Goal: Task Accomplishment & Management: Use online tool/utility

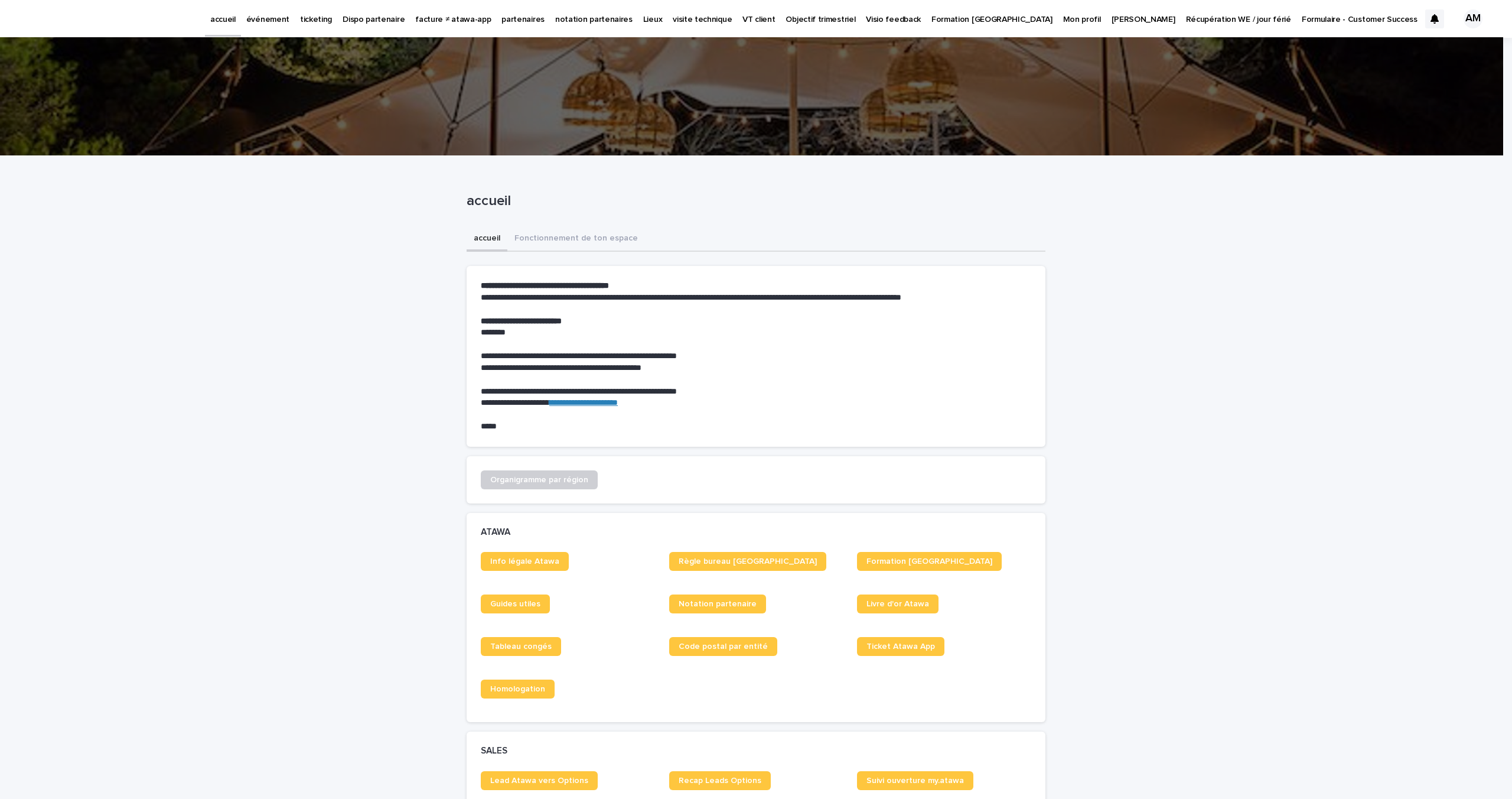
click at [252, 19] on p "événement" at bounding box center [268, 12] width 43 height 25
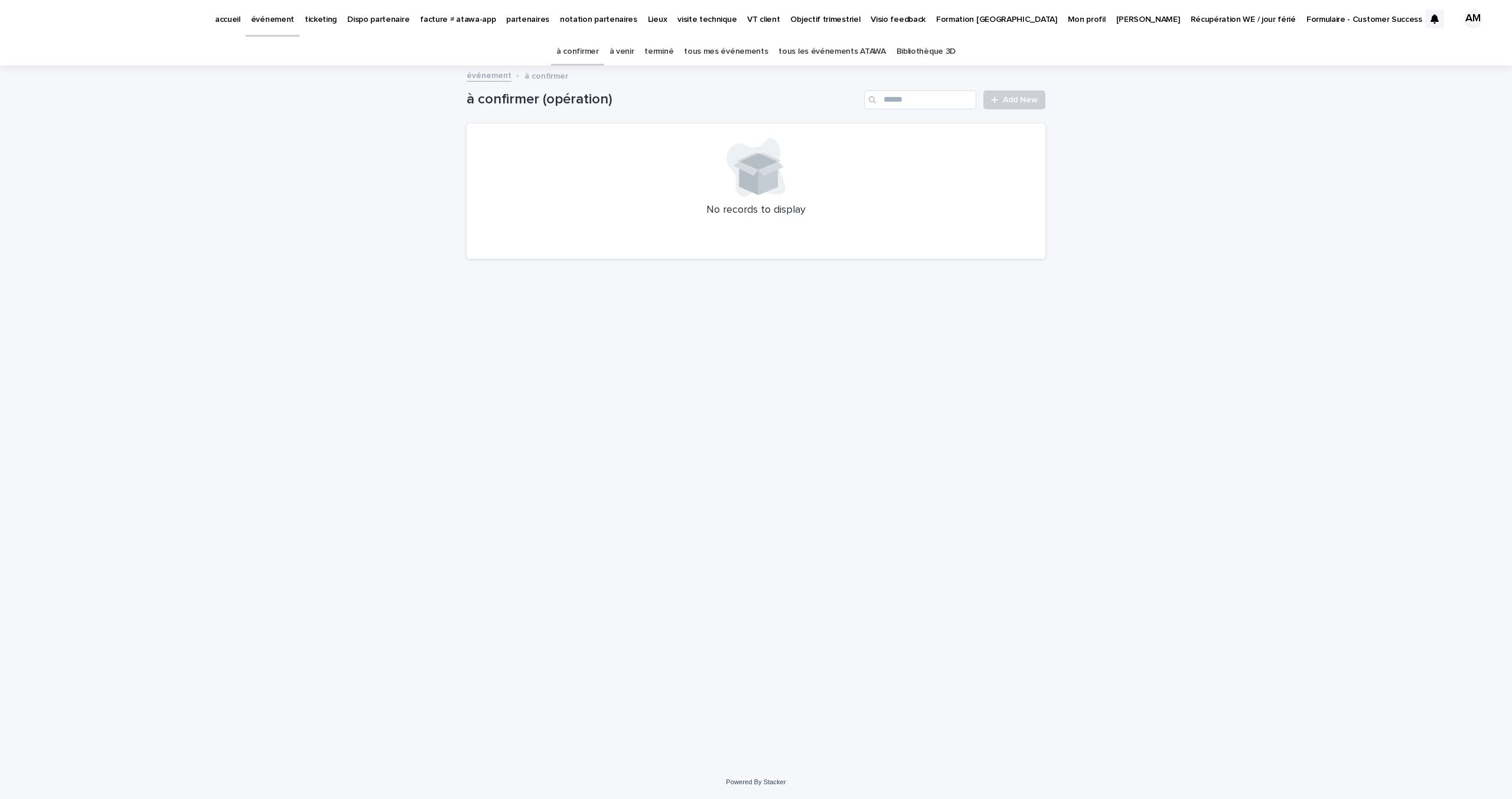
click at [626, 55] on link "à venir" at bounding box center [622, 52] width 25 height 28
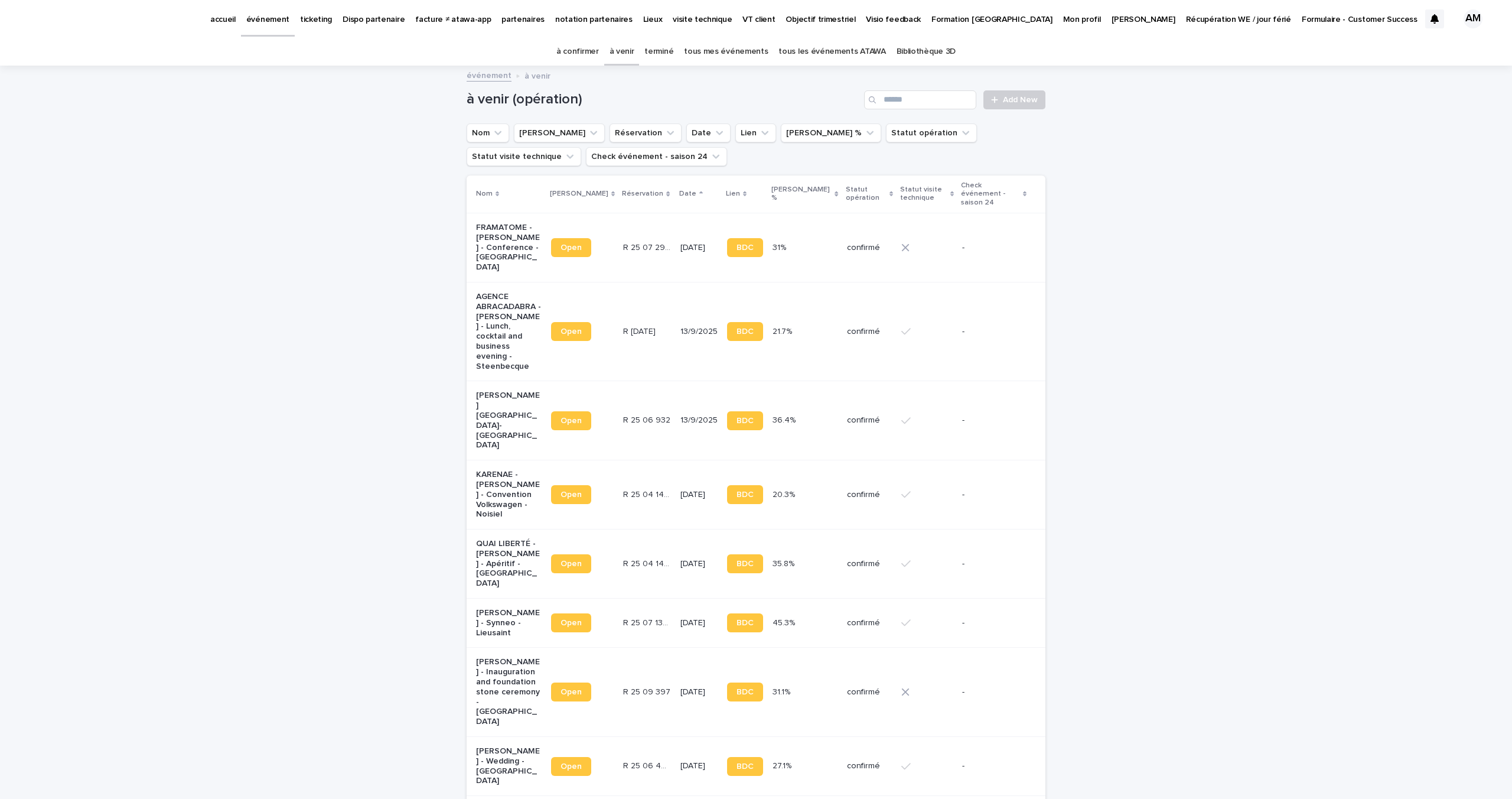
click at [490, 469] on p "KARENAE - [PERSON_NAME] - Convention Volkswagen - Noisiel" at bounding box center [509, 494] width 66 height 49
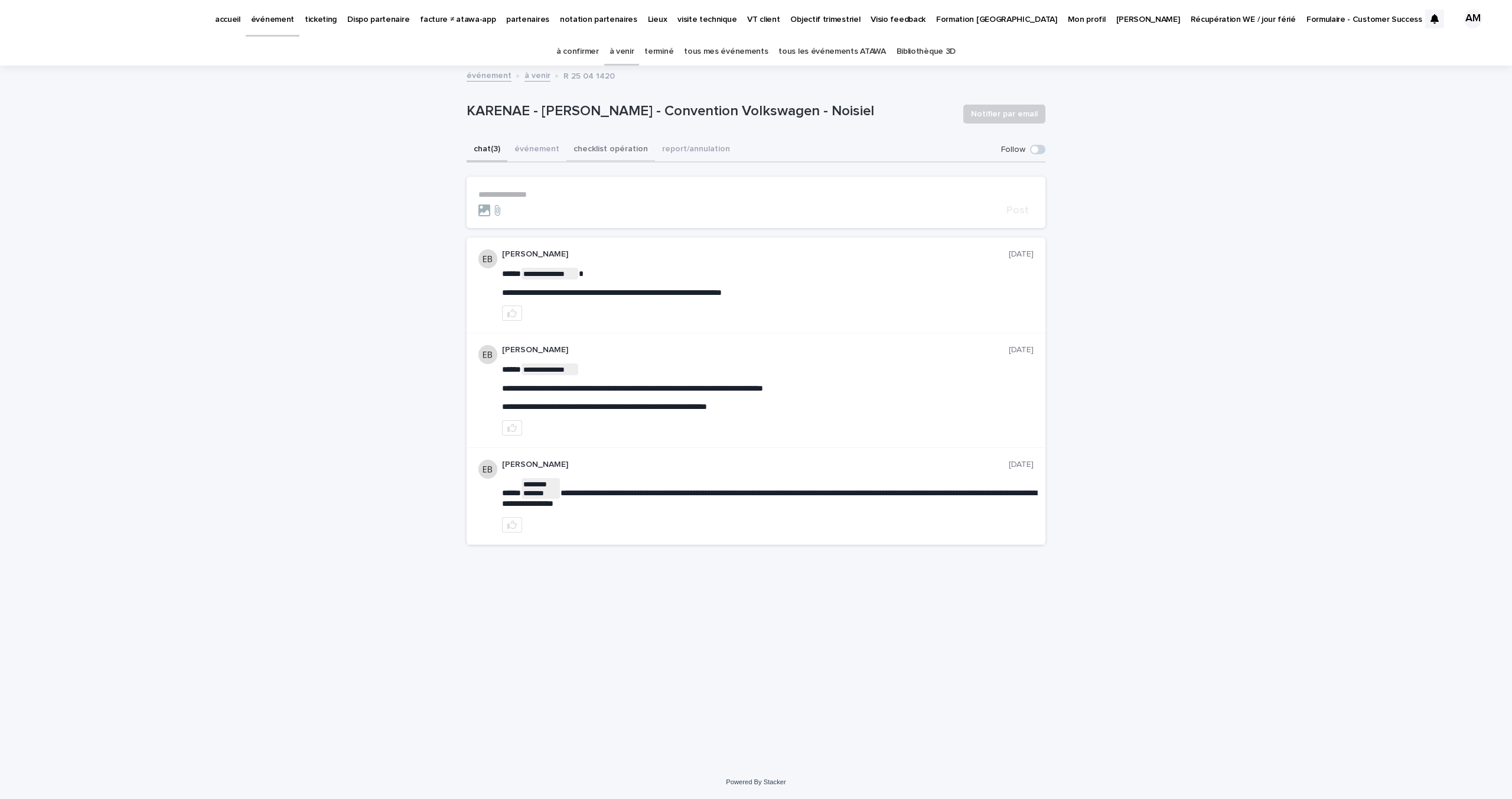
click at [599, 148] on button "checklist opération" at bounding box center [611, 149] width 89 height 25
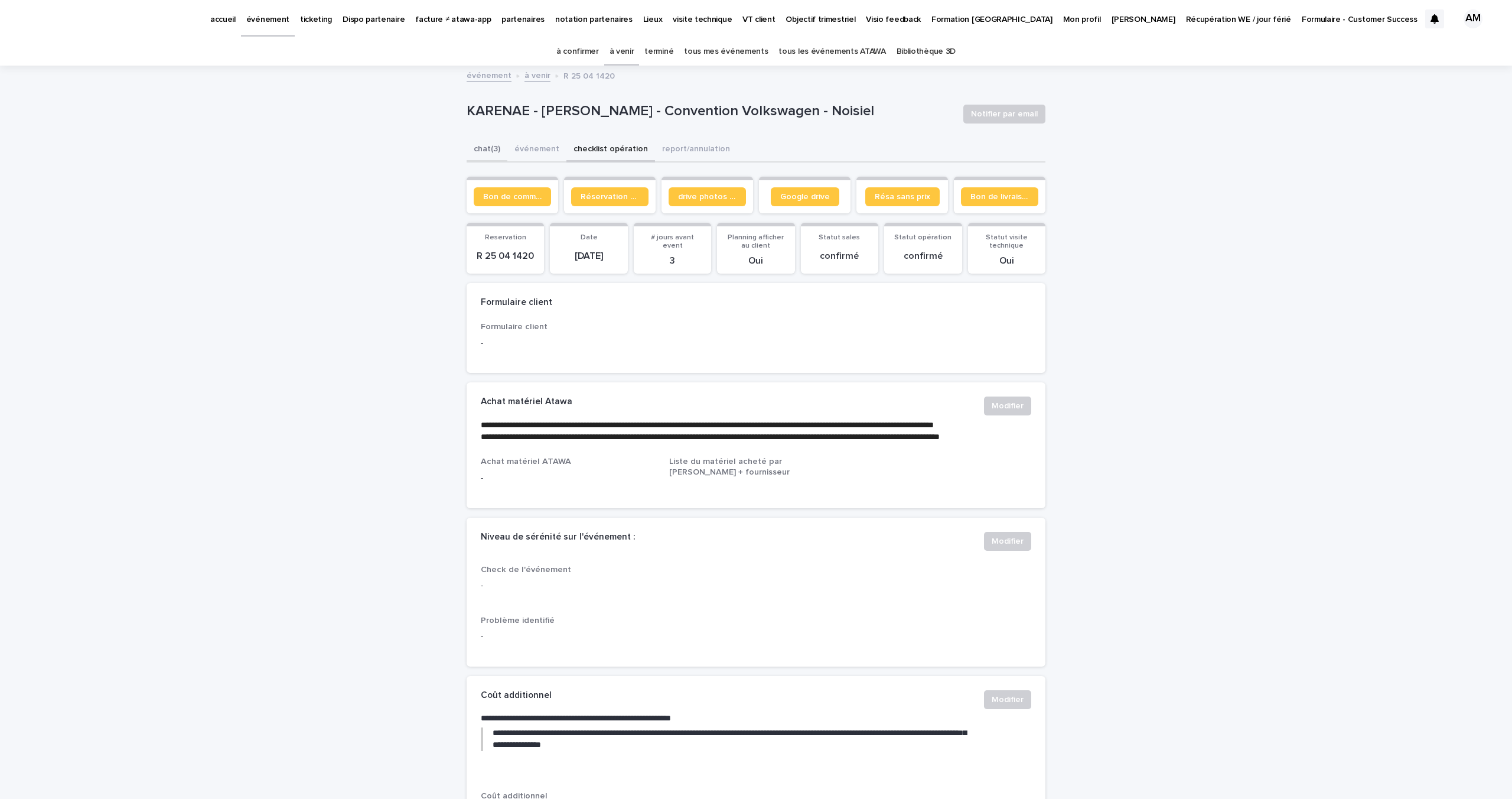
click at [490, 146] on button "chat (3)" at bounding box center [487, 149] width 41 height 25
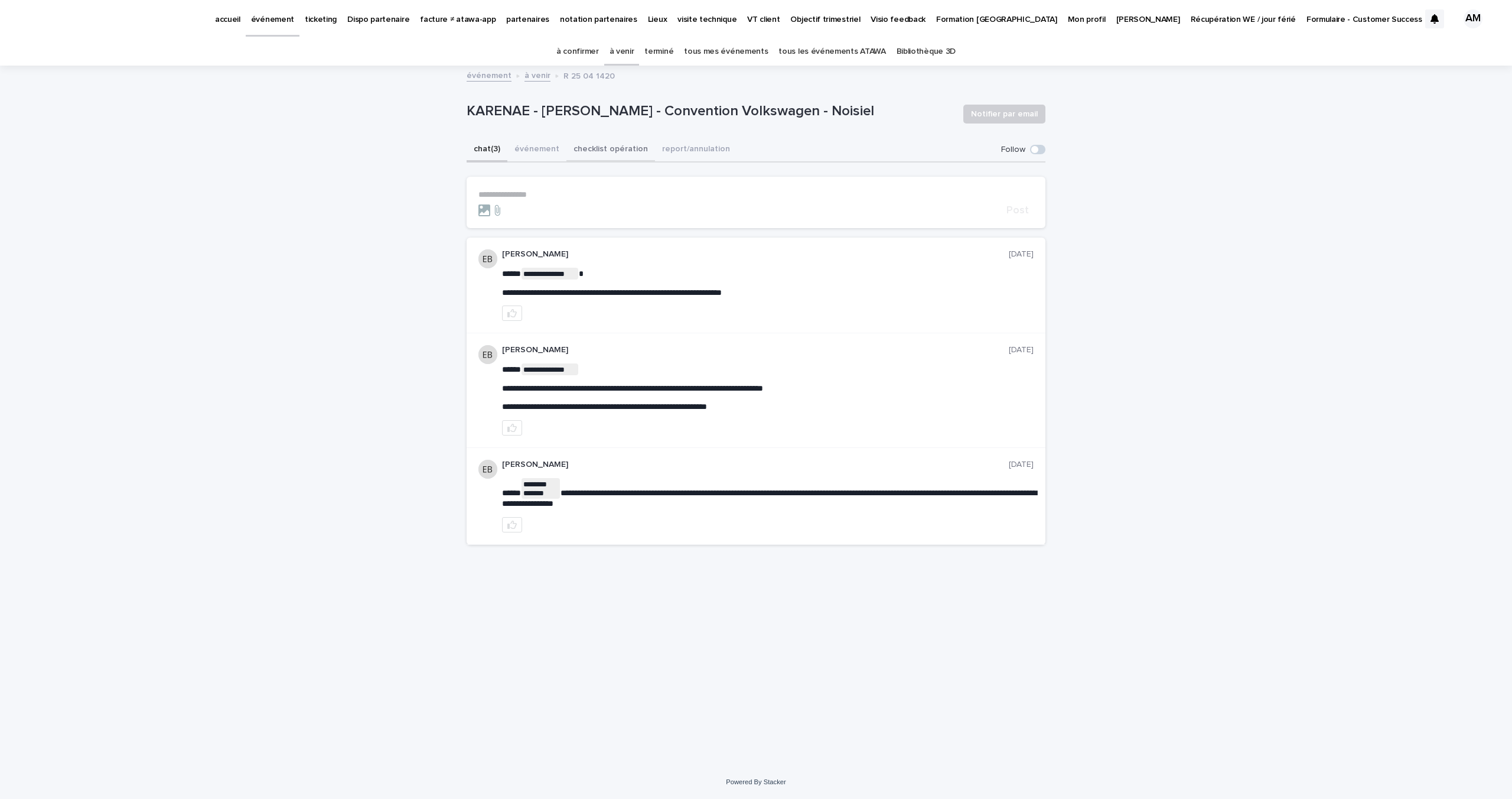
click at [605, 146] on button "checklist opération" at bounding box center [611, 149] width 89 height 25
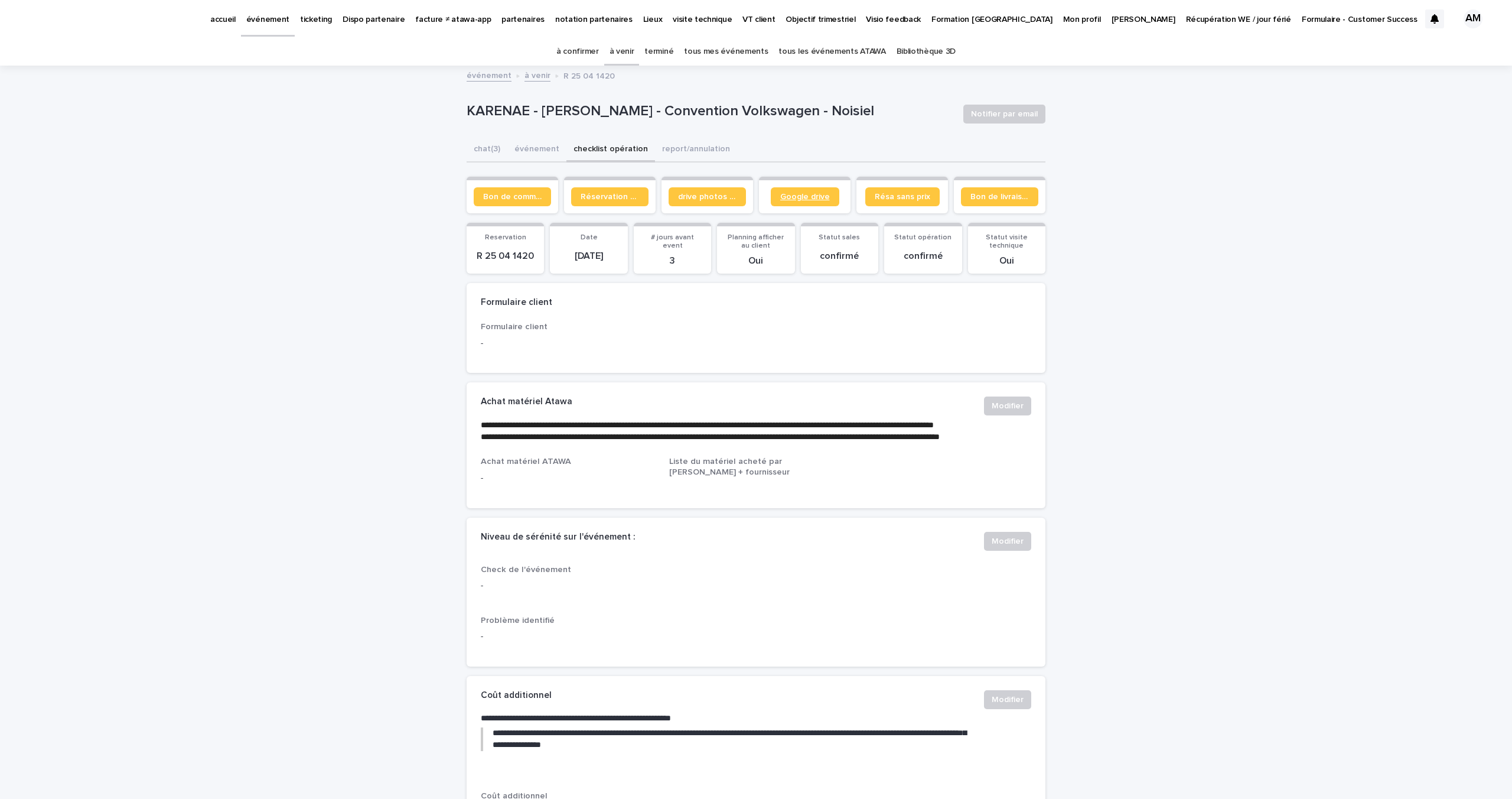
click at [807, 202] on link "Google drive" at bounding box center [805, 197] width 69 height 19
click at [735, 196] on link "drive photos coordinateur" at bounding box center [708, 197] width 78 height 19
